Goal: Communication & Community: Ask a question

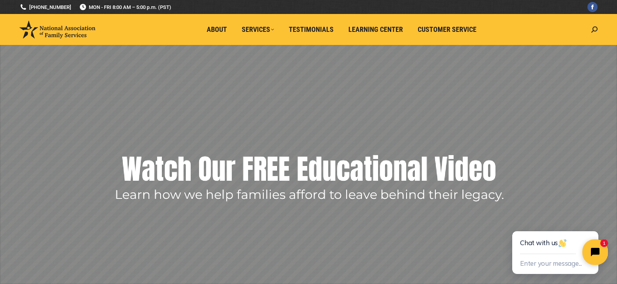
click at [596, 250] on icon "Close chat widget" at bounding box center [599, 253] width 12 height 12
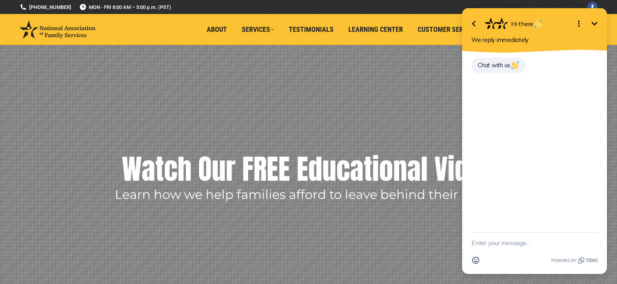
click at [476, 243] on textarea "New message" at bounding box center [534, 243] width 126 height 20
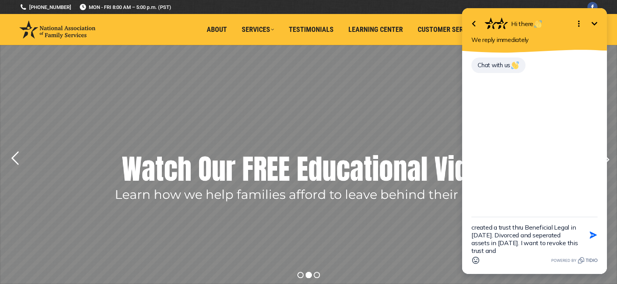
scroll to position [2, 0]
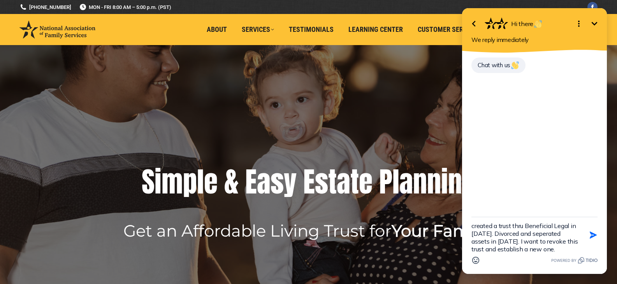
type textarea "created a trust thru Beneficial Legal in [DATE]. Divorced and seperated assets …"
click at [592, 237] on icon "button" at bounding box center [592, 235] width 7 height 7
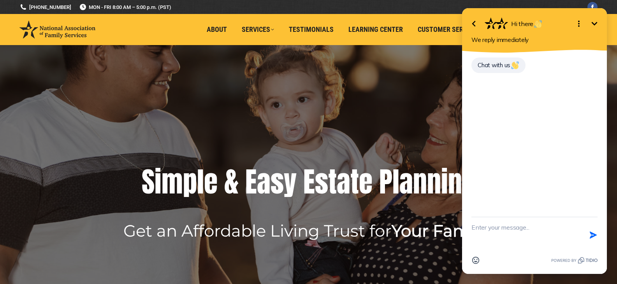
scroll to position [0, 0]
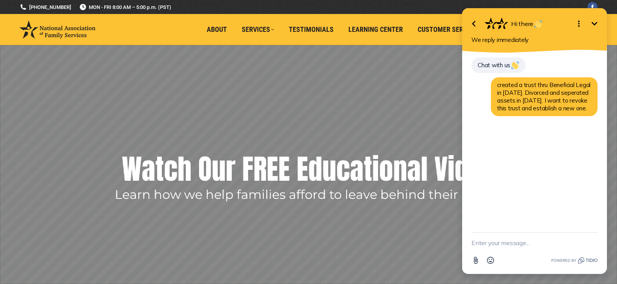
drag, startPoint x: 469, startPoint y: 240, endPoint x: 487, endPoint y: 247, distance: 19.4
click at [471, 241] on div "Attachment Emoji" at bounding box center [534, 254] width 145 height 42
click at [484, 240] on textarea "New message" at bounding box center [534, 243] width 126 height 20
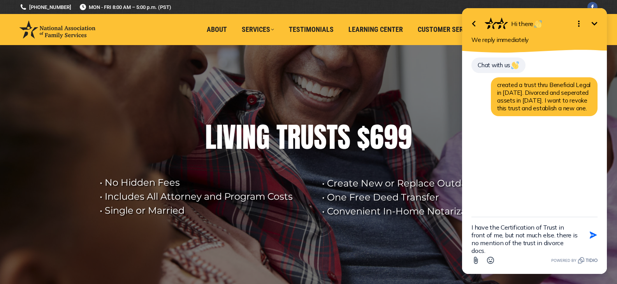
type textarea "I have the Certification of Trust in front of me, but not much else. there is n…"
click at [592, 235] on icon "button" at bounding box center [593, 235] width 9 height 9
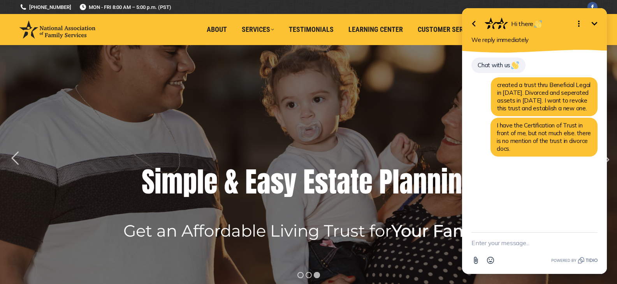
click at [489, 240] on textarea "New message" at bounding box center [534, 243] width 126 height 20
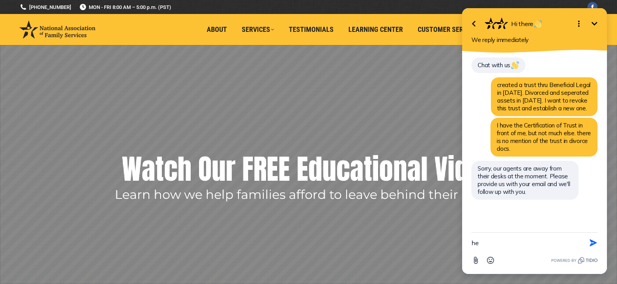
type textarea "h"
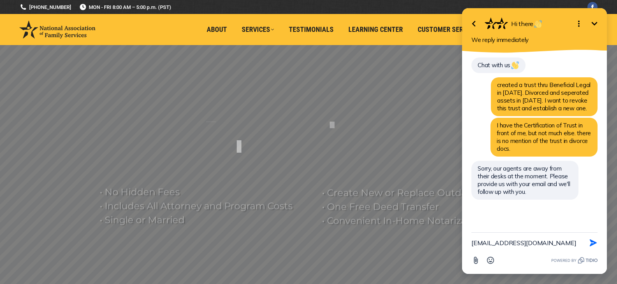
type textarea "[EMAIL_ADDRESS][DOMAIN_NAME]"
click at [592, 245] on icon "button" at bounding box center [592, 243] width 7 height 7
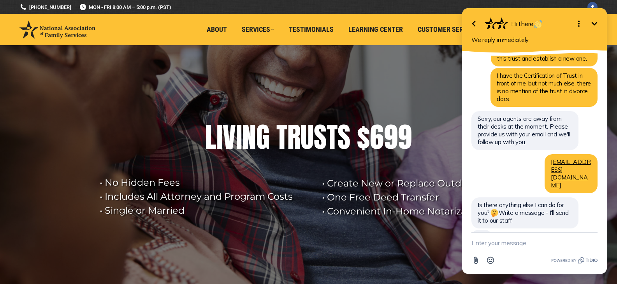
scroll to position [33, 0]
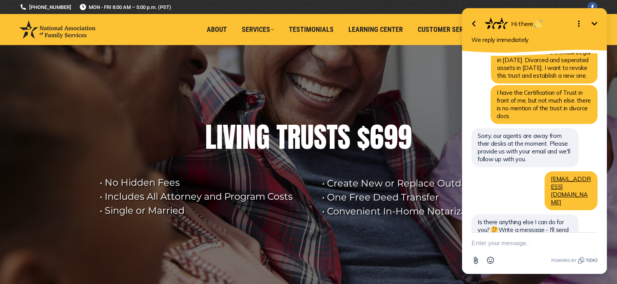
click at [477, 242] on textarea "New message" at bounding box center [534, 243] width 126 height 20
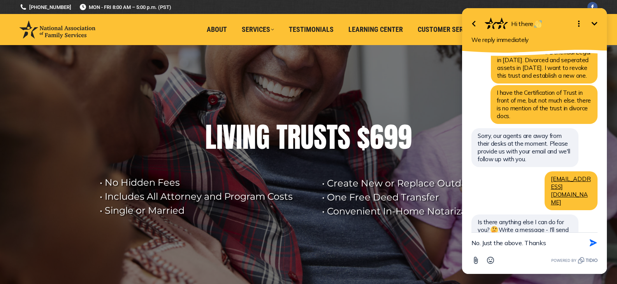
type textarea "No. Just the above. Thanks"
click at [591, 245] on icon "button" at bounding box center [592, 243] width 7 height 7
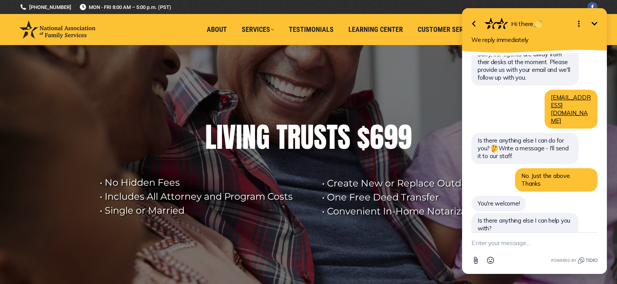
scroll to position [97, 0]
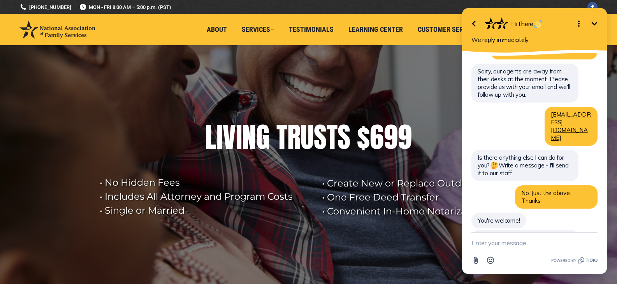
click at [486, 244] on textarea "New message" at bounding box center [534, 243] width 126 height 20
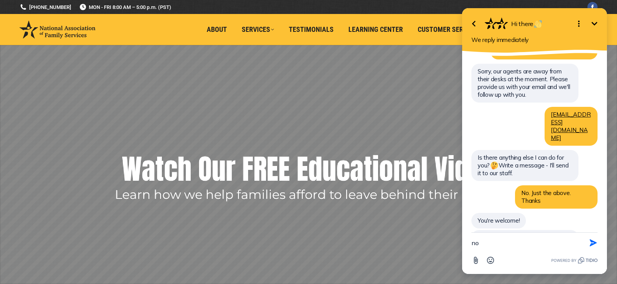
type textarea "no"
click at [592, 242] on icon "button" at bounding box center [592, 243] width 7 height 7
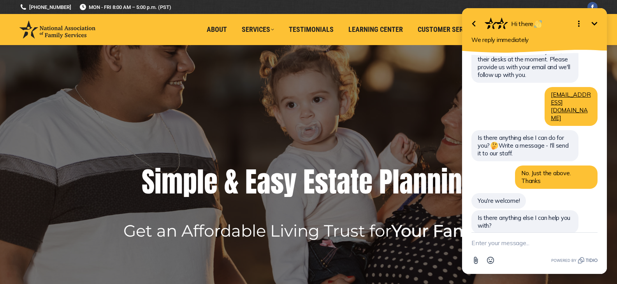
click at [491, 261] on icon "Open Emoji picker" at bounding box center [490, 260] width 9 height 9
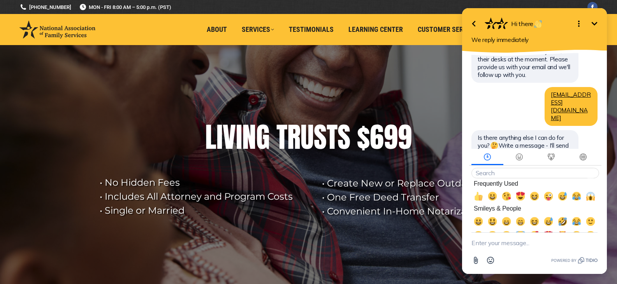
drag, startPoint x: 578, startPoint y: 130, endPoint x: 610, endPoint y: 154, distance: 40.2
click at [584, 137] on div "Chat with us created a trust thru Beneficial Legal in [DATE]. Divorced and sepe…" at bounding box center [534, 102] width 126 height 324
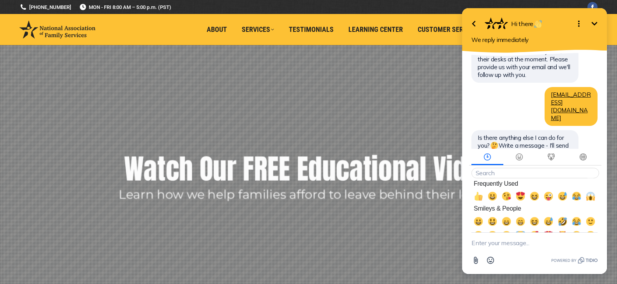
scroll to position [1197, 0]
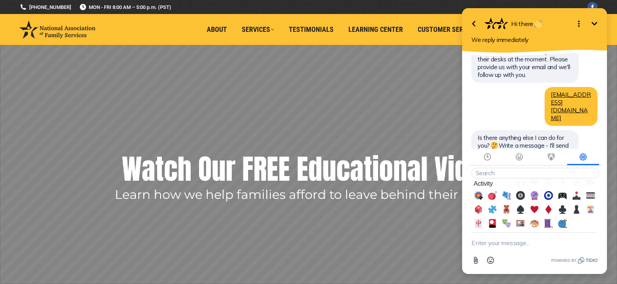
drag, startPoint x: 601, startPoint y: 168, endPoint x: 601, endPoint y: 135, distance: 33.1
click at [601, 135] on div at bounding box center [603, 114] width 6 height 122
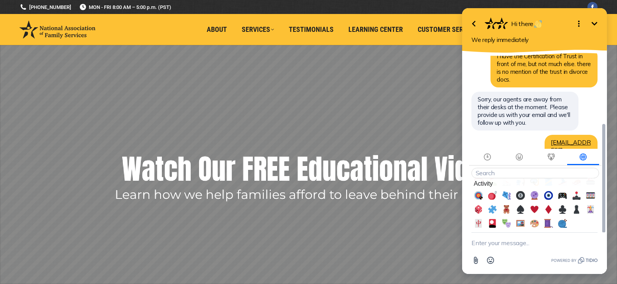
scroll to position [117, 0]
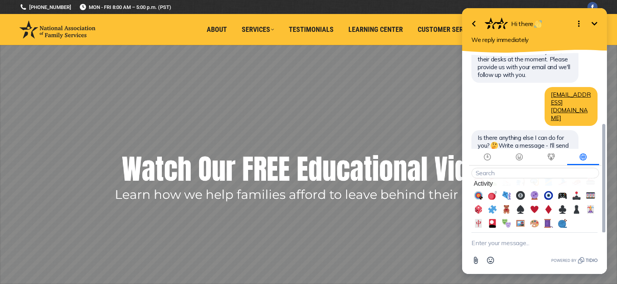
drag, startPoint x: 603, startPoint y: 124, endPoint x: 598, endPoint y: 223, distance: 98.9
click at [598, 221] on div "Go back Hi there Minimize Open options We reply immediately Chat with us create…" at bounding box center [534, 141] width 145 height 266
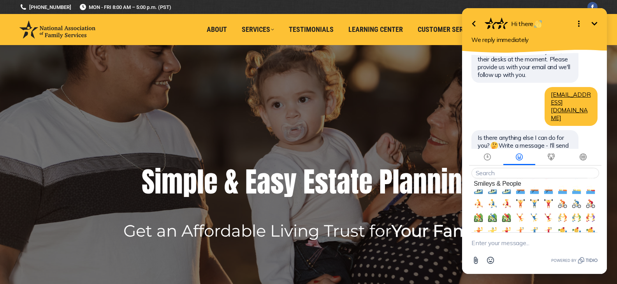
scroll to position [0, 0]
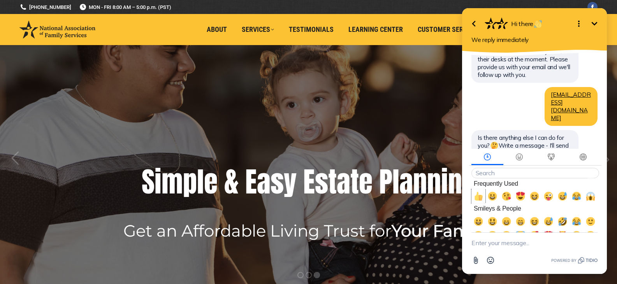
click at [478, 195] on span "👍, +1, thumbsup" at bounding box center [477, 196] width 9 height 9
type textarea "👍"
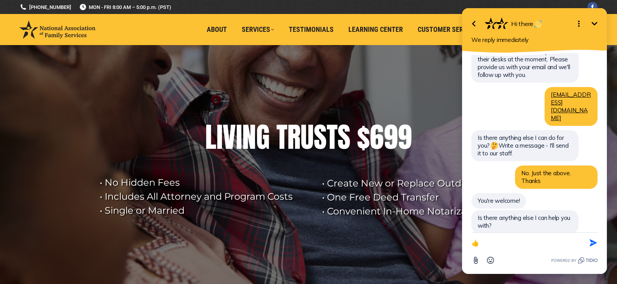
click at [592, 23] on icon "Minimize" at bounding box center [593, 23] width 9 height 9
